Goal: Information Seeking & Learning: Learn about a topic

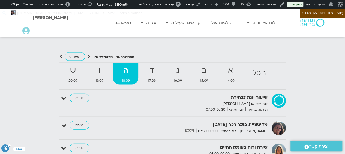
scroll to position [556, 0]
click at [226, 20] on link "ההקלטות שלי" at bounding box center [224, 22] width 33 height 10
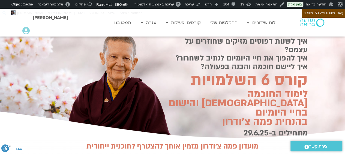
scroll to position [19, 0]
click at [245, 89] on h2 "לימוד החוכמה הבודהיסטית והישום בחיי היומיום בהנחית פמה צ׳ודרון" at bounding box center [233, 107] width 147 height 37
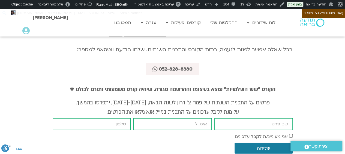
scroll to position [1730, 0]
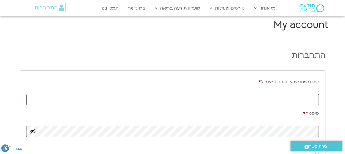
click at [195, 31] on link "מידע על המועדון" at bounding box center [182, 32] width 60 height 13
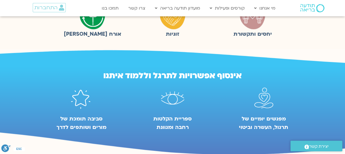
scroll to position [189, 0]
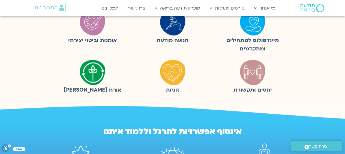
click at [196, 32] on link "מידע על המועדון" at bounding box center [182, 32] width 60 height 13
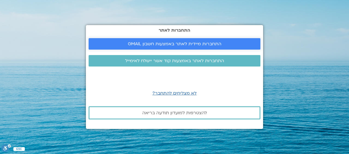
click at [205, 42] on span "התחברות מיידית לאתר באמצעות חשבון GMAIL" at bounding box center [175, 43] width 94 height 5
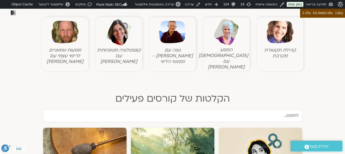
scroll to position [205, 0]
click at [278, 35] on img at bounding box center [279, 32] width 27 height 27
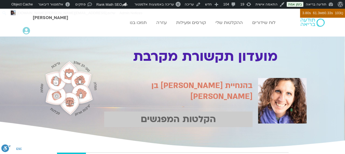
click at [244, 91] on span "בהנחיית [PERSON_NAME] בן [PERSON_NAME]" at bounding box center [201, 91] width 101 height 22
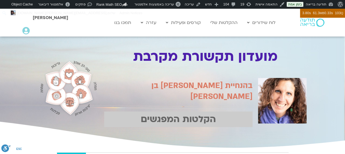
click at [244, 91] on span "בהנחיית [PERSON_NAME] בן [PERSON_NAME]" at bounding box center [201, 91] width 101 height 22
click at [244, 91] on span "בהנחיית שאנייה בן חיים" at bounding box center [201, 91] width 101 height 22
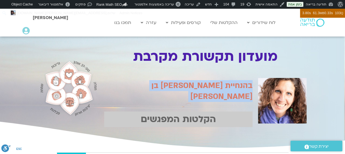
click at [244, 91] on span "בהנחיית שאנייה בן חיים" at bounding box center [201, 91] width 101 height 22
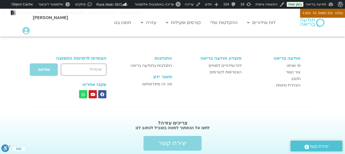
scroll to position [559, 0]
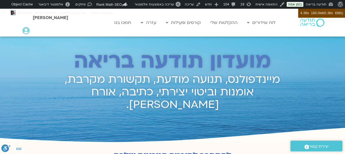
scroll to position [4, 0]
click at [121, 23] on link "תמכו בנו" at bounding box center [123, 22] width 22 height 10
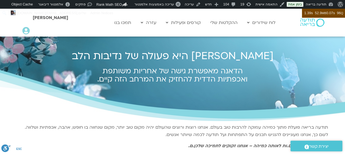
click at [309, 23] on img at bounding box center [312, 23] width 24 height 8
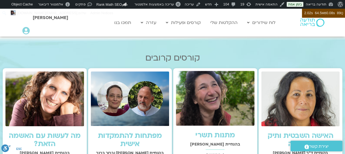
scroll to position [124, 0]
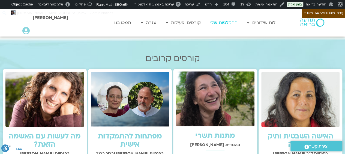
click at [227, 23] on link "ההקלטות שלי" at bounding box center [224, 22] width 33 height 10
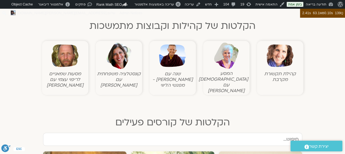
scroll to position [300, 0]
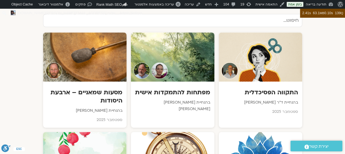
click at [273, 38] on div at bounding box center [260, 56] width 83 height 49
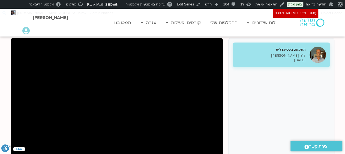
scroll to position [75, 0]
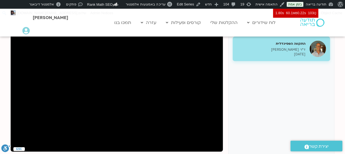
click at [243, 83] on div "התקווה הפסיכדלית ד"ר עודד ארבל 16/09/2025 Edit" at bounding box center [281, 115] width 106 height 167
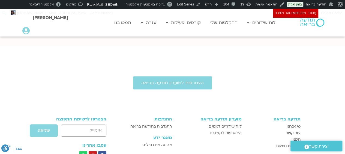
scroll to position [334, 0]
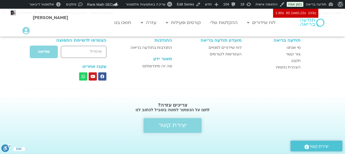
drag, startPoint x: 171, startPoint y: 124, endPoint x: 183, endPoint y: 21, distance: 103.8
click at [171, 124] on span "יצירת קשר" at bounding box center [172, 125] width 28 height 7
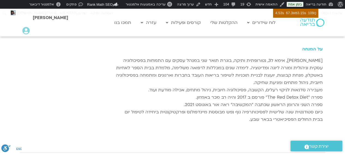
scroll to position [102, 0]
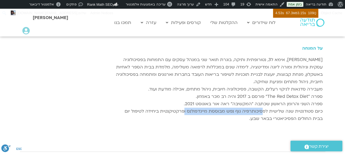
drag, startPoint x: 265, startPoint y: 111, endPoint x: 187, endPoint y: 109, distance: 78.3
click at [187, 109] on p "הילה אפללו, אימא ל3, נטורופתית ותיקה, בוגרת תואר שני במנהל עסקים עם התמחות בפסי…" at bounding box center [219, 89] width 207 height 66
copy p "פסיכותרפיה גוף נפש מבוססת מיינדפולנס"
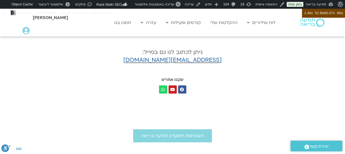
scroll to position [182, 0]
